Goal: Transaction & Acquisition: Download file/media

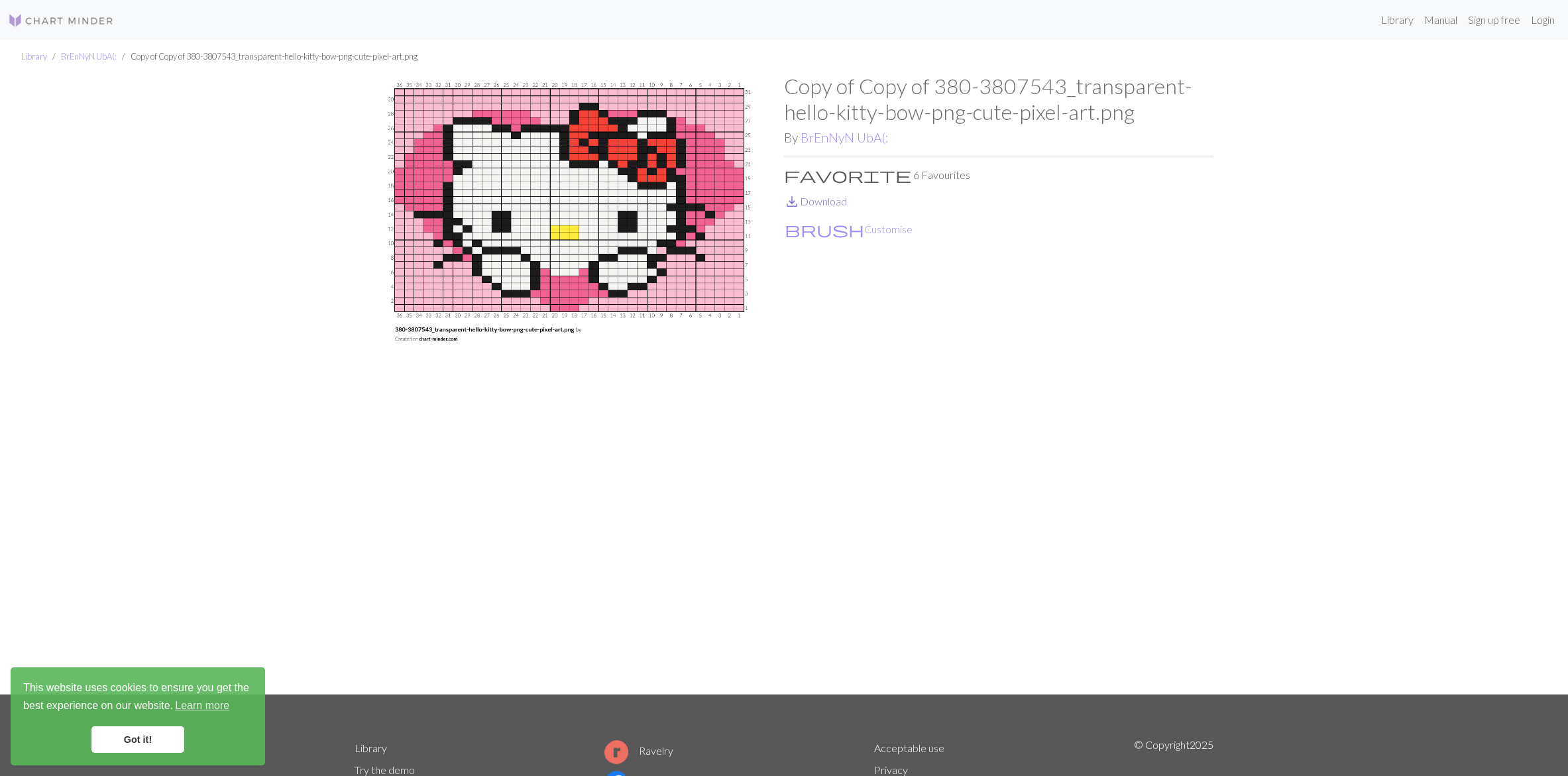
click at [815, 198] on link "save_alt Download" at bounding box center [814, 201] width 62 height 12
